Goal: Task Accomplishment & Management: Manage account settings

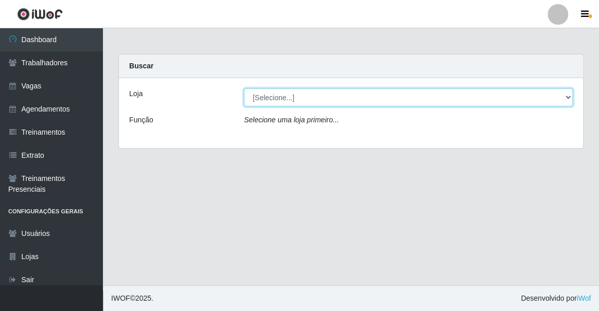
click at [316, 101] on select "[Selecione...] Famiglia [PERSON_NAME] - Ristorante [PERSON_NAME]" at bounding box center [408, 98] width 329 height 18
select select "267"
click at [244, 89] on select "[Selecione...] Famiglia [PERSON_NAME] - Ristorante [PERSON_NAME]" at bounding box center [408, 98] width 329 height 18
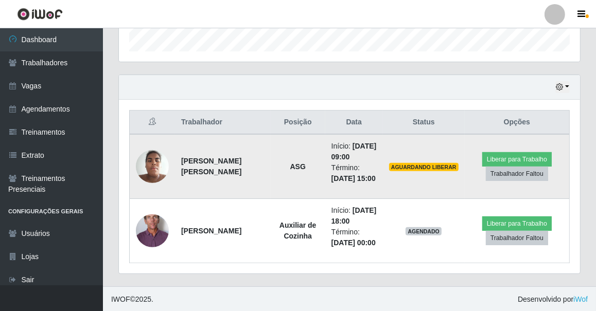
scroll to position [514542, 514294]
click at [491, 160] on button "Liberar para Trabalho" at bounding box center [516, 159] width 69 height 14
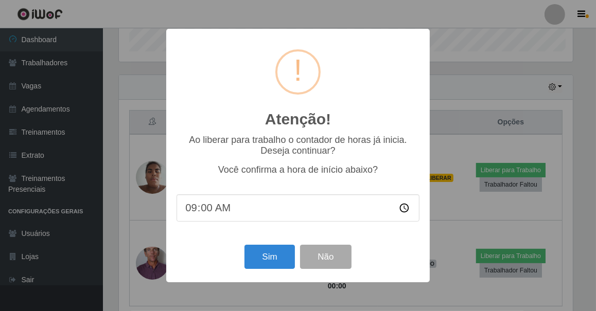
scroll to position [214, 457]
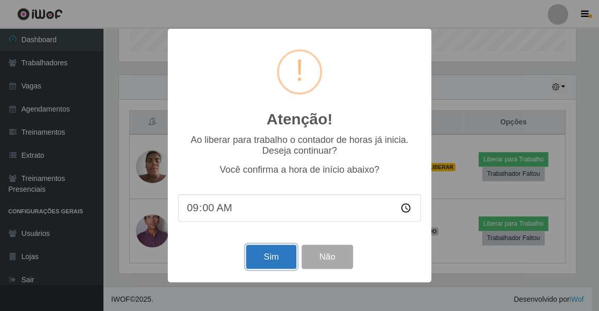
click at [277, 257] on button "Sim" at bounding box center [271, 257] width 50 height 24
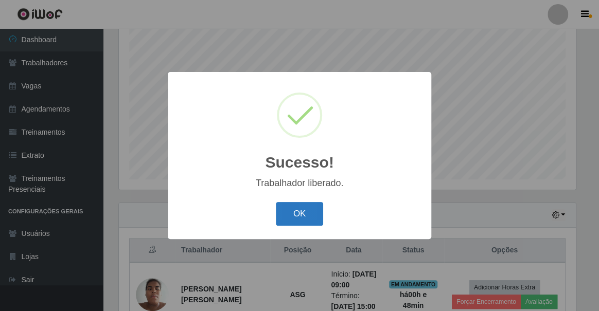
click at [286, 221] on button "OK" at bounding box center [300, 214] width 48 height 24
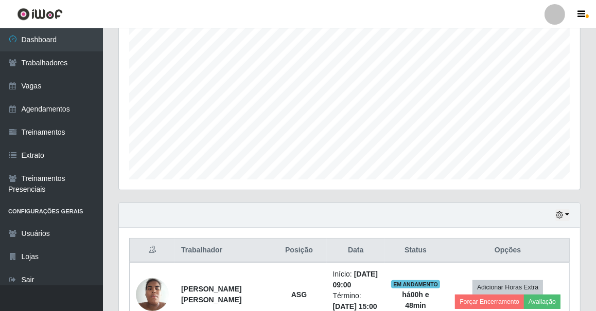
scroll to position [317, 0]
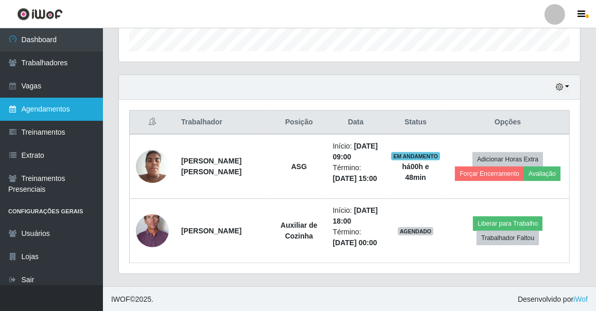
click at [57, 104] on link "Agendamentos" at bounding box center [51, 109] width 103 height 23
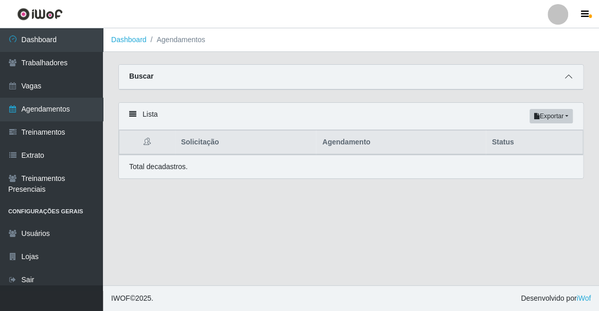
click at [564, 77] on span at bounding box center [569, 77] width 12 height 12
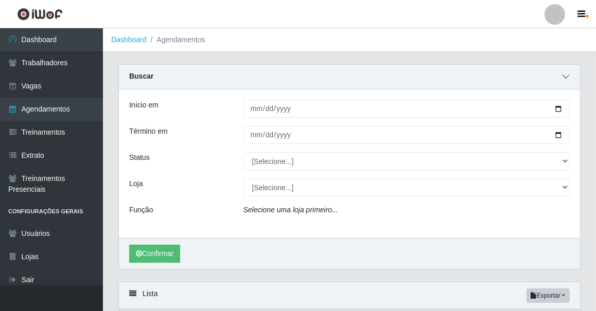
click at [564, 77] on icon at bounding box center [565, 76] width 7 height 7
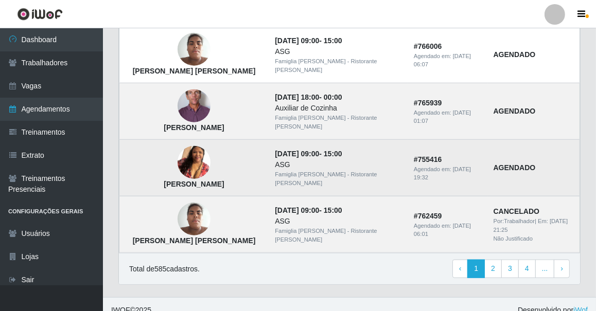
scroll to position [668, 0]
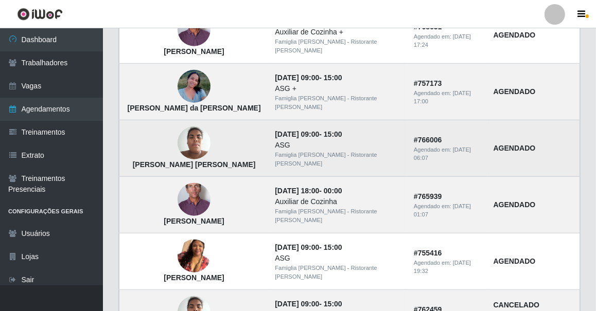
click at [184, 134] on img at bounding box center [194, 143] width 33 height 44
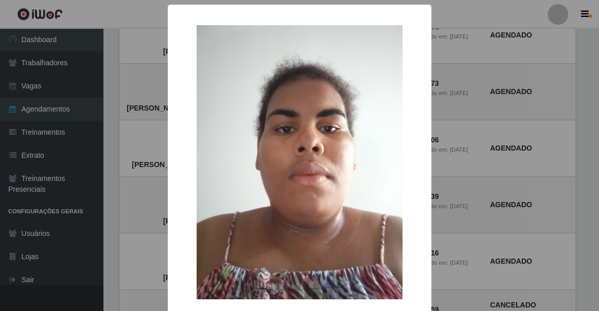
click at [154, 136] on div "× [PERSON_NAME] [PERSON_NAME] OK Cancel" at bounding box center [299, 155] width 599 height 311
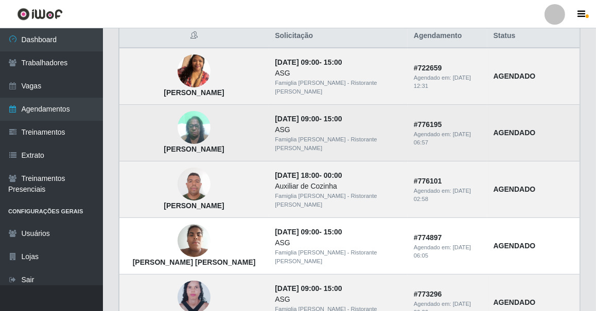
scroll to position [13, 0]
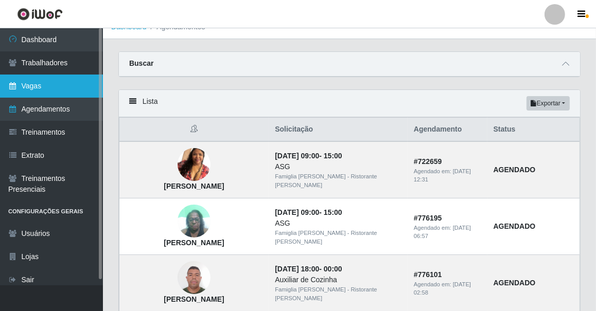
click at [46, 90] on link "Vagas" at bounding box center [51, 86] width 103 height 23
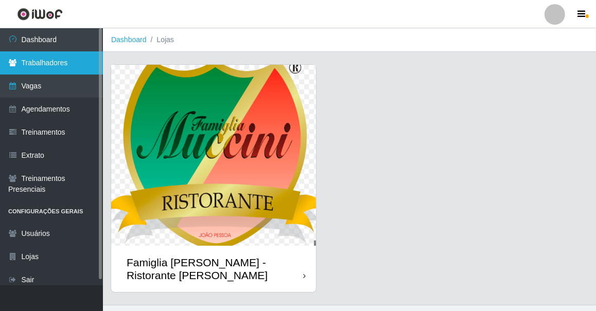
click at [48, 68] on link "Trabalhadores" at bounding box center [51, 62] width 103 height 23
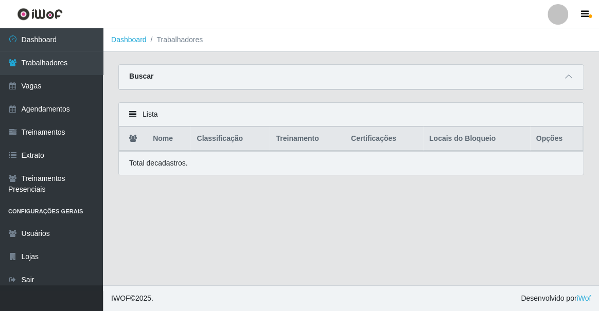
click at [224, 114] on div "Lista" at bounding box center [351, 115] width 464 height 24
click at [222, 77] on div "Buscar" at bounding box center [351, 77] width 464 height 25
click at [245, 166] on div "Total de cadastros." at bounding box center [351, 163] width 444 height 11
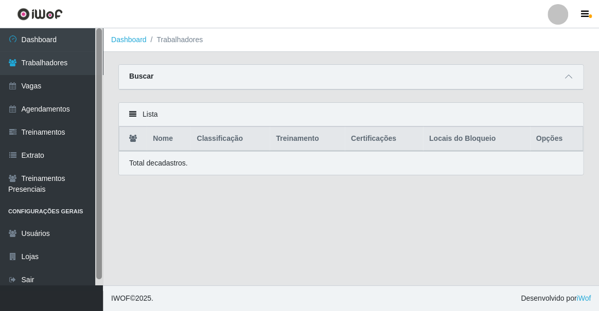
scroll to position [6, 0]
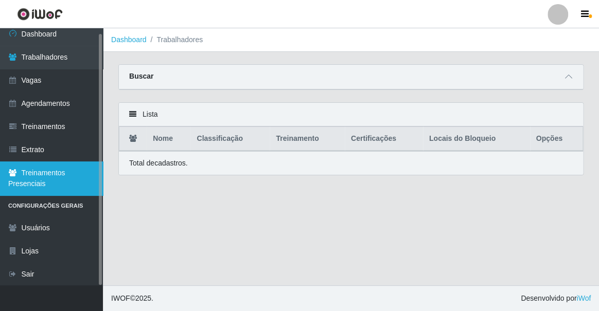
click at [61, 169] on link "Treinamentos Presenciais" at bounding box center [51, 179] width 103 height 34
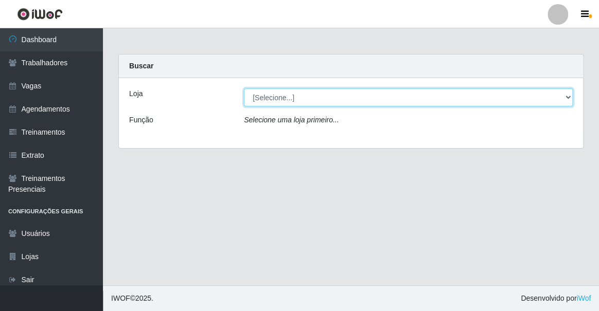
click at [273, 100] on select "[Selecione...] Famiglia Muccini - Ristorante [PERSON_NAME]" at bounding box center [408, 98] width 329 height 18
select select "267"
click at [244, 89] on select "[Selecione...] Famiglia Muccini - Ristorante [PERSON_NAME]" at bounding box center [408, 98] width 329 height 18
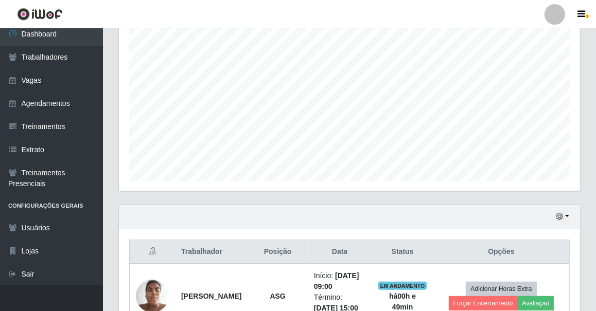
scroll to position [317, 0]
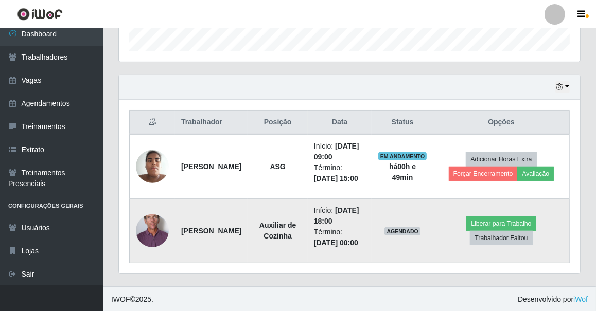
click at [195, 227] on strong "[PERSON_NAME]" at bounding box center [211, 231] width 60 height 8
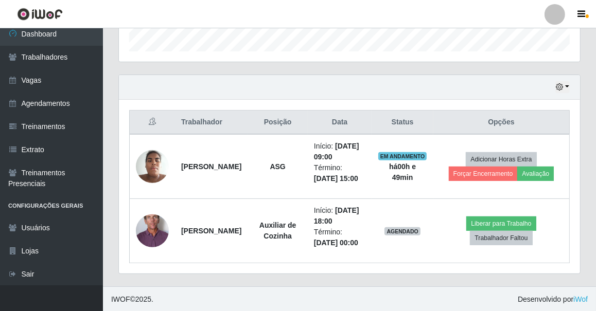
click at [114, 239] on div "Hoje 1 dia 3 dias 1 Semana Não encerrados Trabalhador Posição Data Status Opçõe…" at bounding box center [350, 181] width 478 height 212
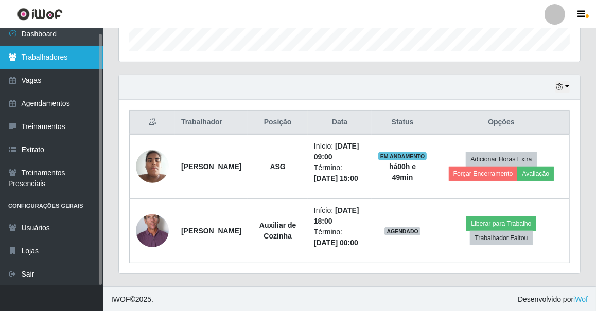
click at [64, 61] on link "Trabalhadores" at bounding box center [51, 57] width 103 height 23
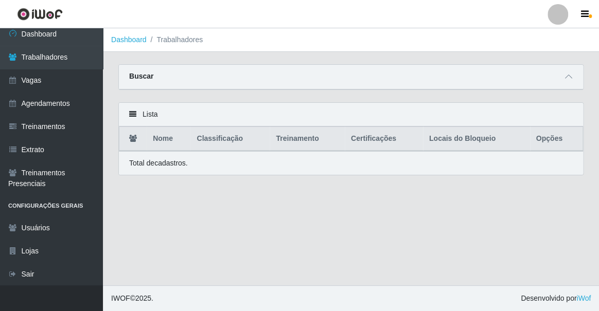
click at [198, 78] on div "Buscar" at bounding box center [351, 77] width 464 height 25
click at [198, 85] on div "Buscar" at bounding box center [351, 77] width 464 height 25
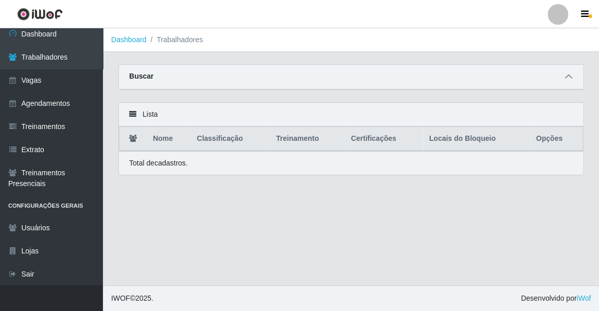
click at [567, 77] on icon at bounding box center [568, 76] width 7 height 7
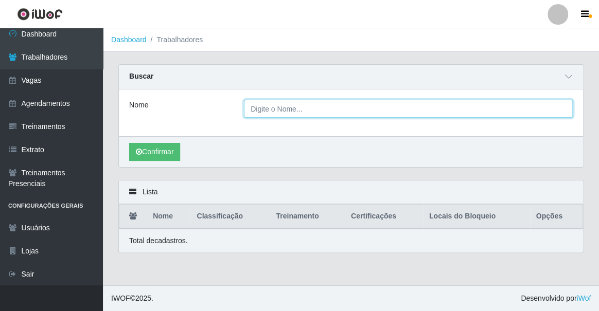
click at [372, 113] on input "Nome" at bounding box center [408, 109] width 329 height 18
type input "k"
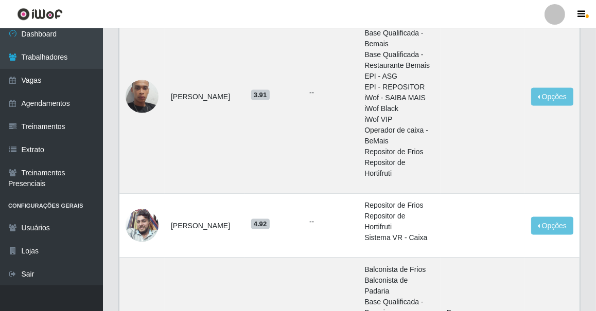
scroll to position [1440, 0]
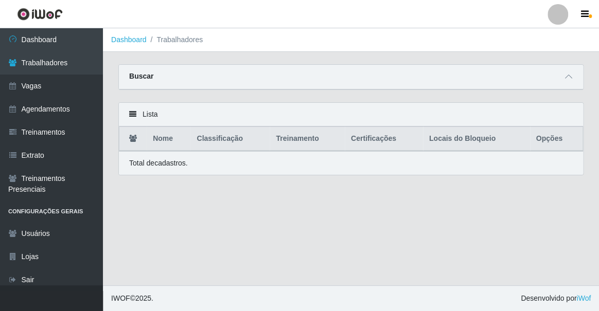
drag, startPoint x: 218, startPoint y: 161, endPoint x: 382, endPoint y: 64, distance: 190.6
click at [382, 65] on div "Buscar" at bounding box center [351, 77] width 464 height 25
click at [582, 14] on icon "button" at bounding box center [585, 14] width 8 height 9
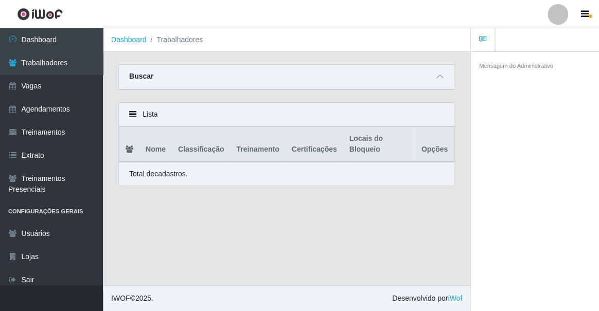
click at [558, 13] on div at bounding box center [558, 14] width 21 height 21
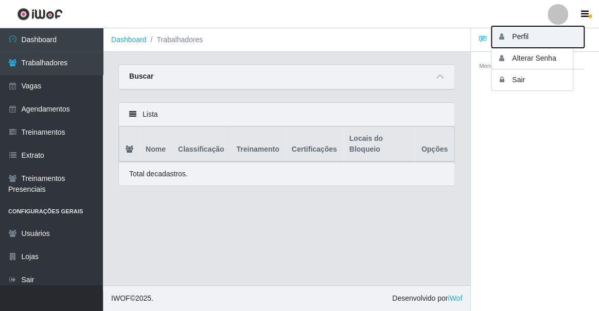
click at [541, 34] on button "Perfil" at bounding box center [538, 37] width 93 height 22
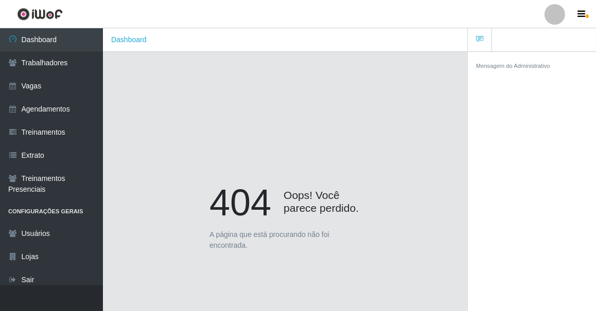
click at [413, 79] on div "404 Oops! Você parece perdido. A página que está procurando não foi encontrada." at bounding box center [285, 219] width 334 height 311
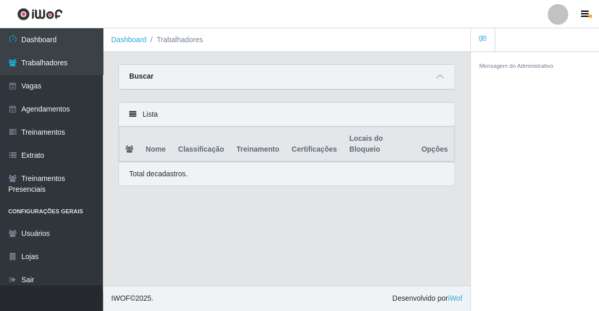
click at [446, 49] on ol "Dashboard Trabalhadores" at bounding box center [287, 40] width 368 height 24
